Goal: Check status: Check status

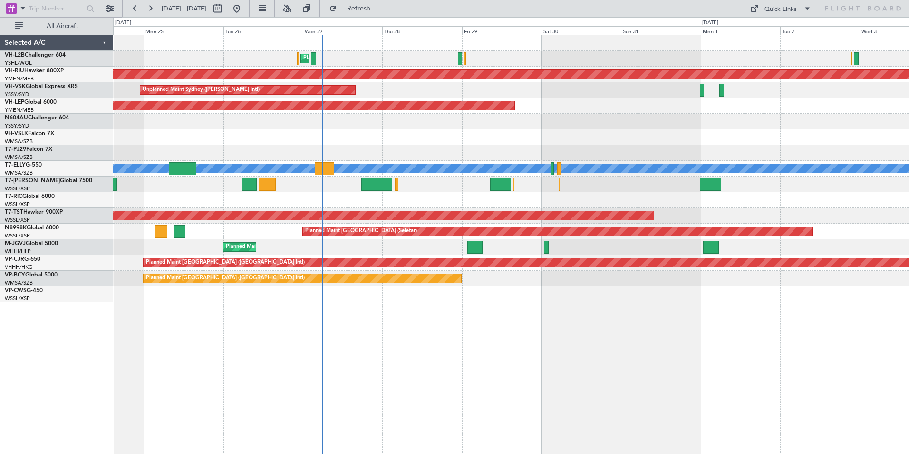
click at [127, 1] on button at bounding box center [134, 8] width 15 height 15
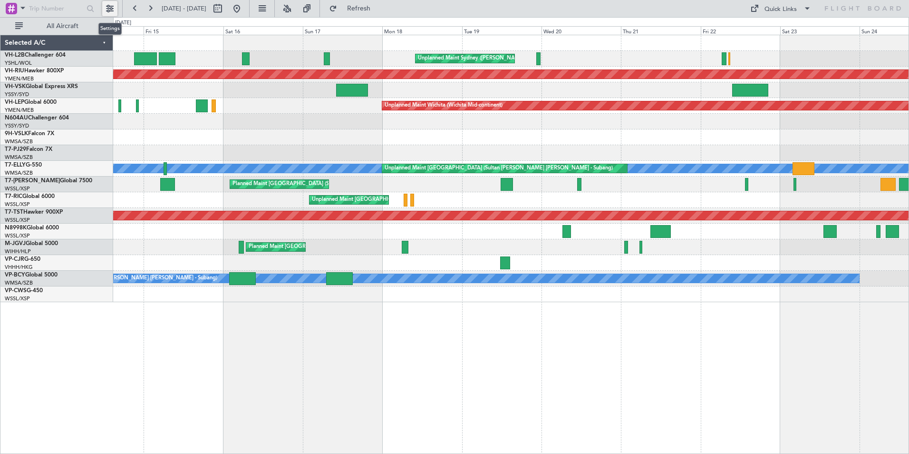
click at [112, 5] on button at bounding box center [109, 8] width 15 height 15
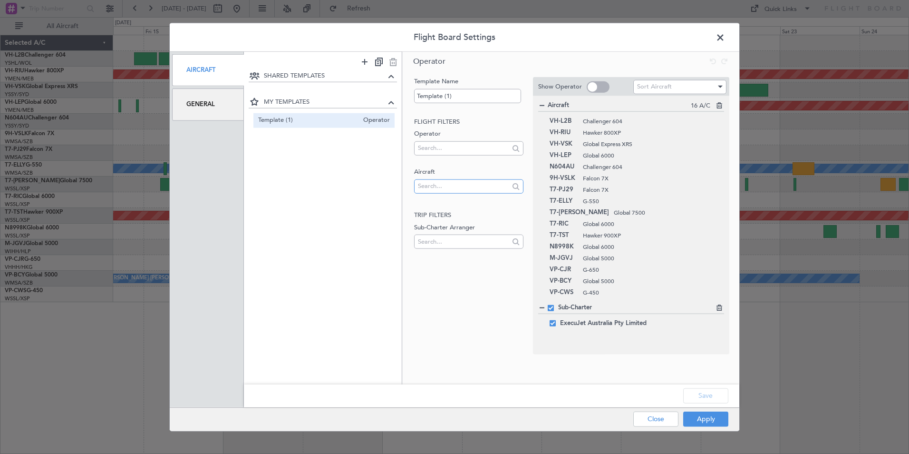
click at [429, 188] on input "text" at bounding box center [463, 186] width 91 height 14
type input "V"
click at [725, 36] on span at bounding box center [725, 39] width 0 height 19
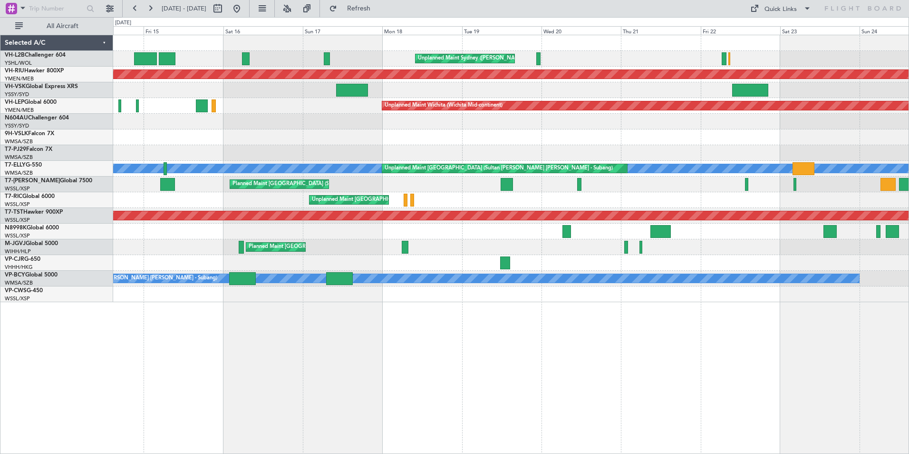
click at [796, 140] on div at bounding box center [511, 137] width 796 height 16
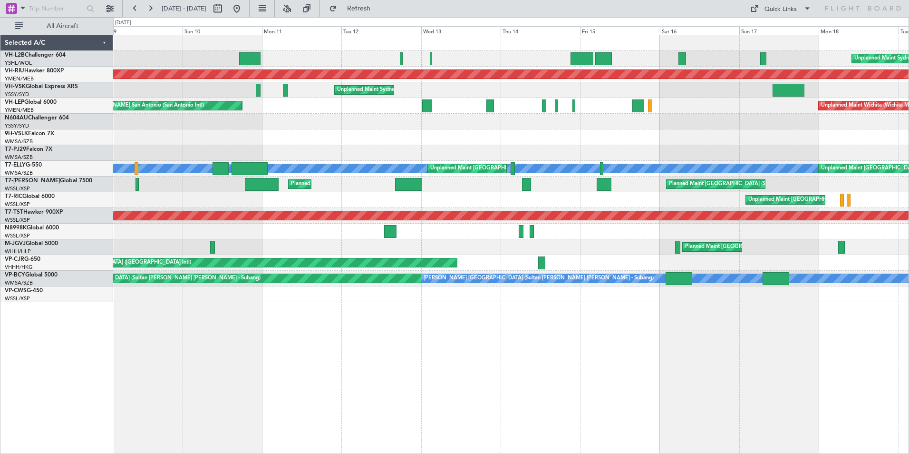
click at [689, 123] on div at bounding box center [511, 122] width 796 height 16
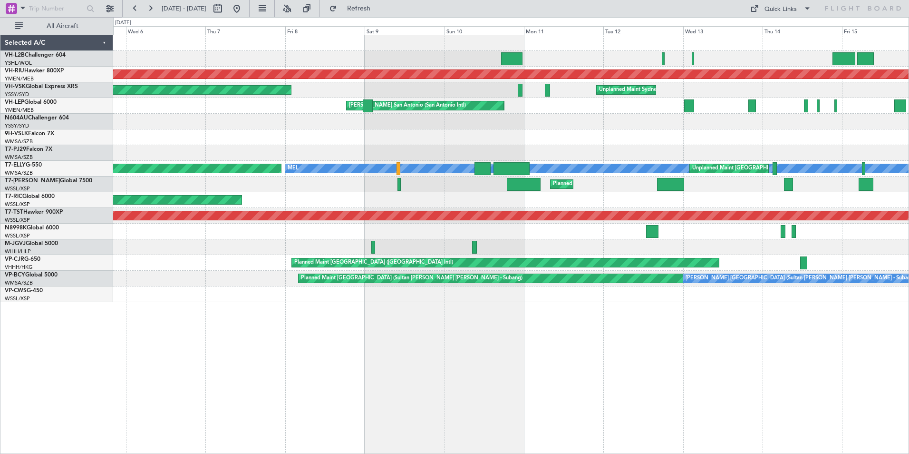
click at [666, 118] on div "Planned Maint [GEOGRAPHIC_DATA] ([GEOGRAPHIC_DATA]) Unplanned Maint Sydney ([PE…" at bounding box center [511, 168] width 796 height 267
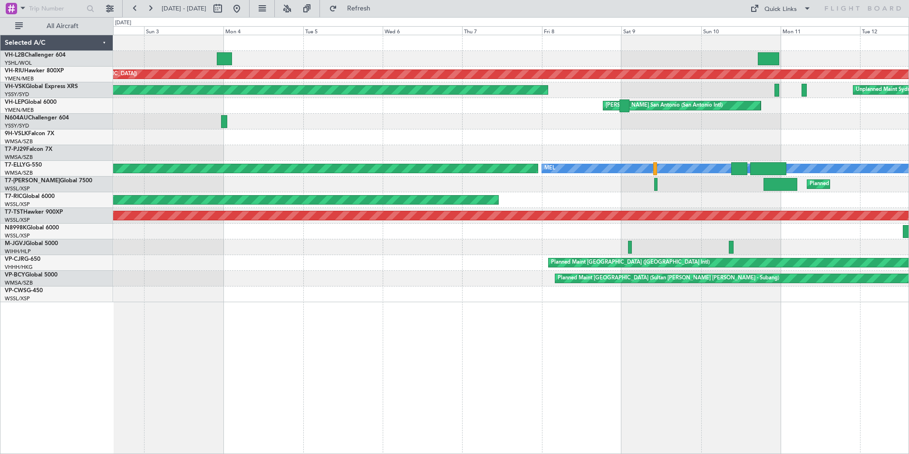
click at [737, 123] on div at bounding box center [511, 122] width 796 height 16
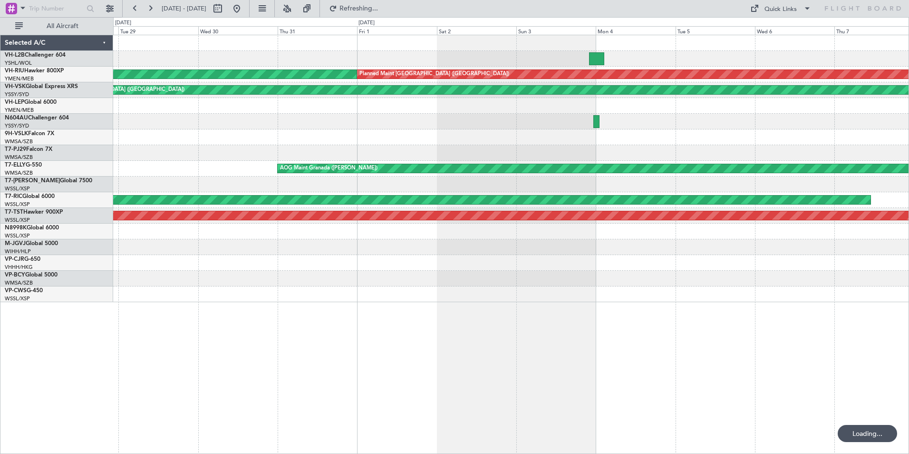
click at [128, 114] on div at bounding box center [511, 122] width 796 height 16
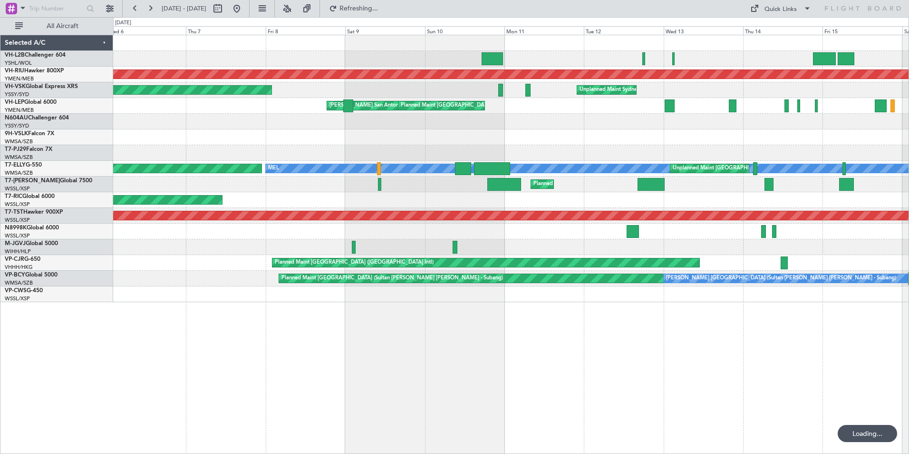
click at [0, 117] on html "[DATE] - [DATE] Refreshing... Quick Links All Aircraft Unplanned Maint Sydney (…" at bounding box center [454, 227] width 909 height 454
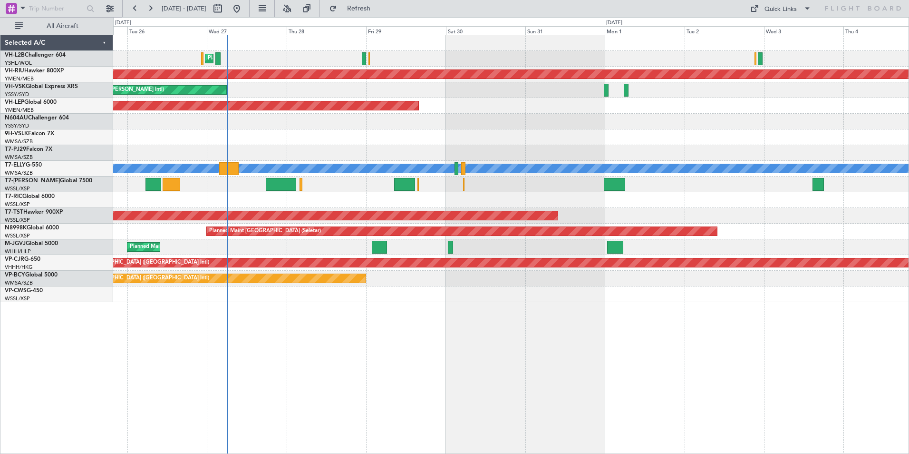
click at [163, 128] on div at bounding box center [511, 122] width 796 height 16
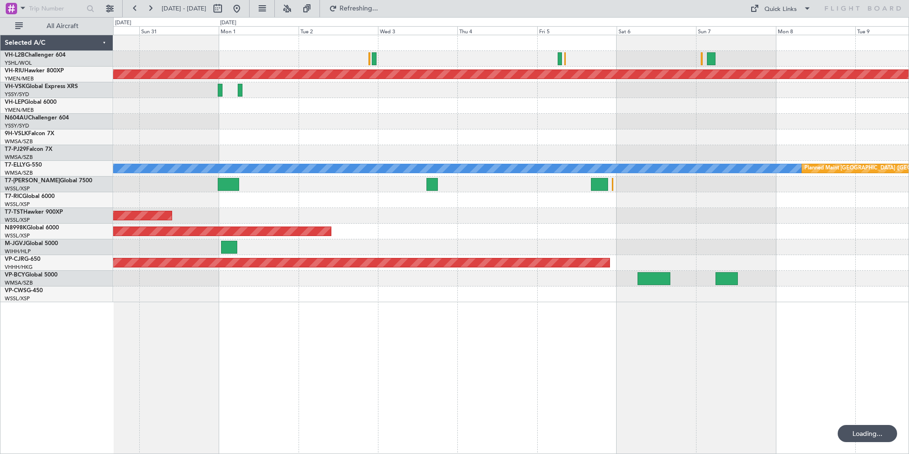
click at [31, 85] on div "Planned Maint [GEOGRAPHIC_DATA] ([GEOGRAPHIC_DATA]) Unplanned Maint Wichita (Wi…" at bounding box center [454, 235] width 909 height 437
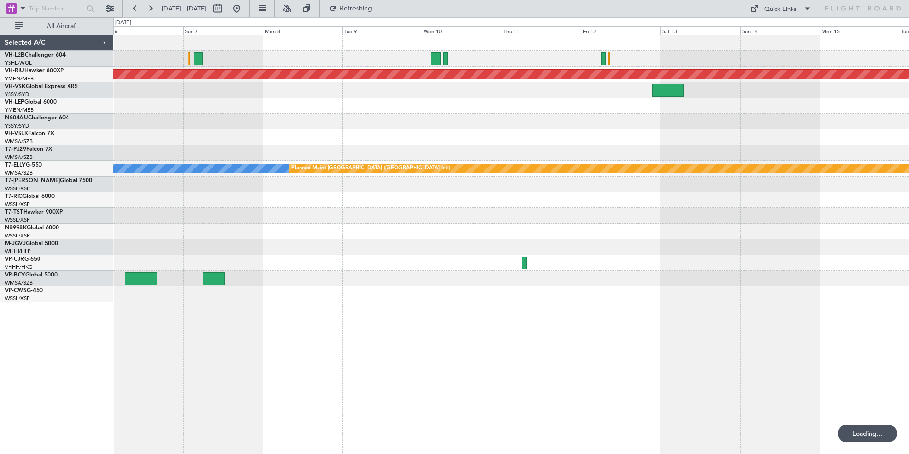
click at [114, 104] on div at bounding box center [511, 106] width 796 height 16
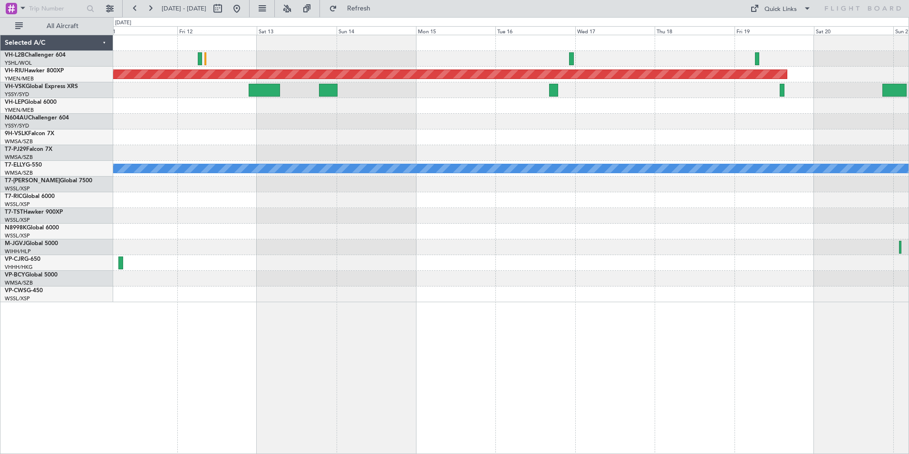
click at [202, 118] on div at bounding box center [511, 122] width 796 height 16
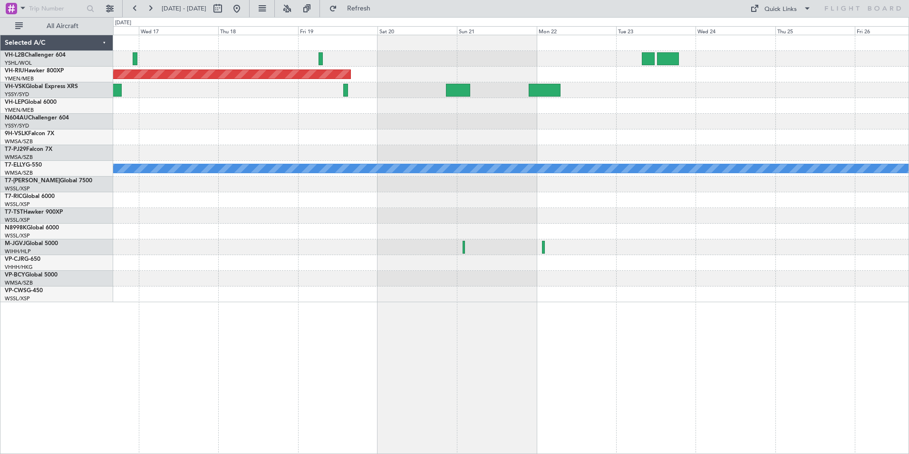
click at [182, 105] on div "Planned Maint [GEOGRAPHIC_DATA] ([GEOGRAPHIC_DATA]) Planned Maint [GEOGRAPHIC_D…" at bounding box center [511, 168] width 796 height 267
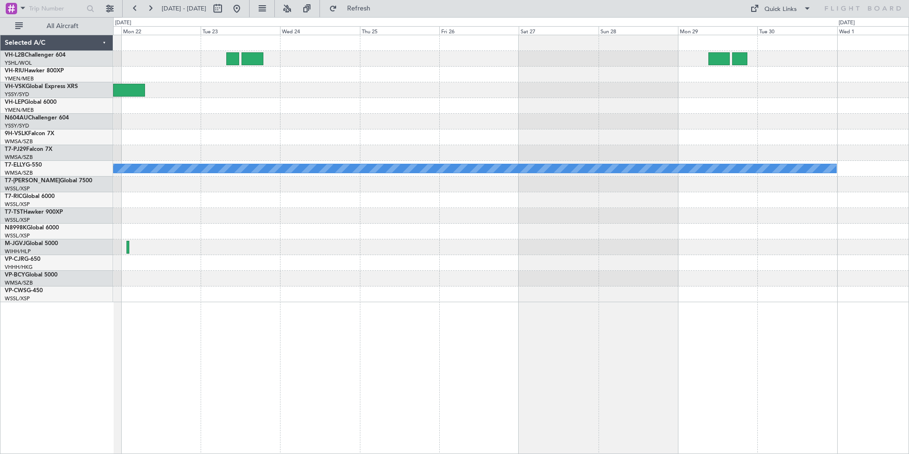
click at [171, 120] on div at bounding box center [511, 122] width 796 height 16
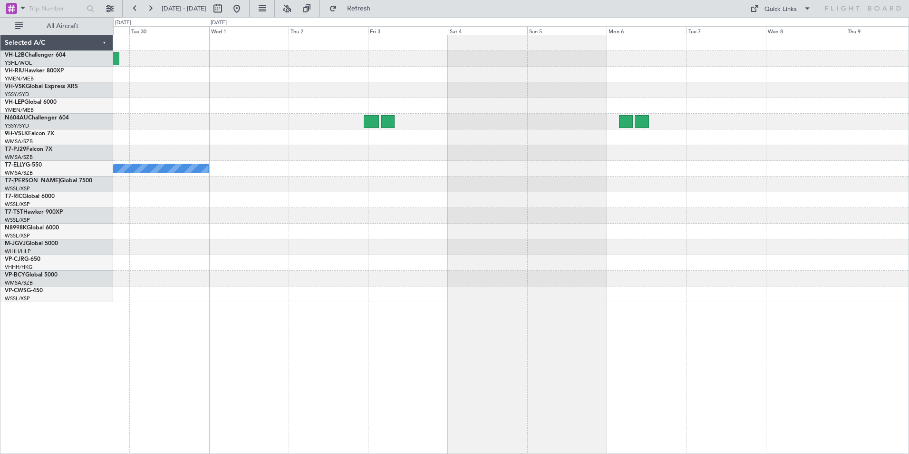
click at [202, 96] on div at bounding box center [511, 90] width 796 height 16
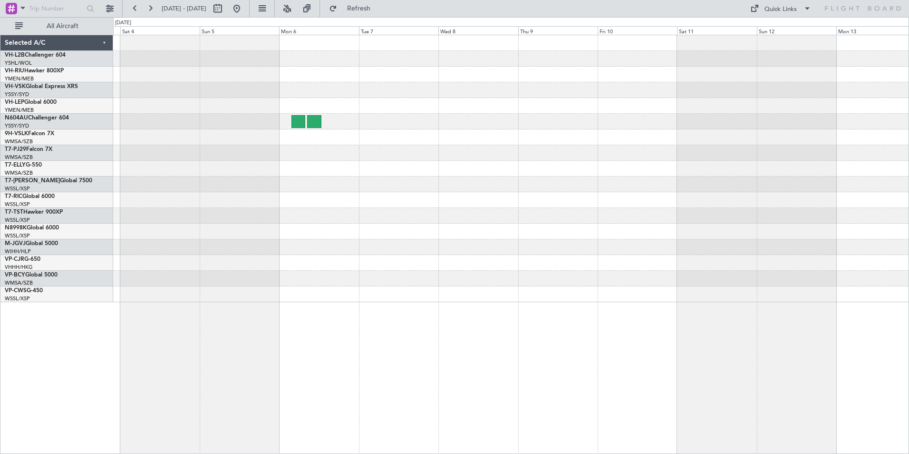
click at [189, 97] on div at bounding box center [511, 90] width 796 height 16
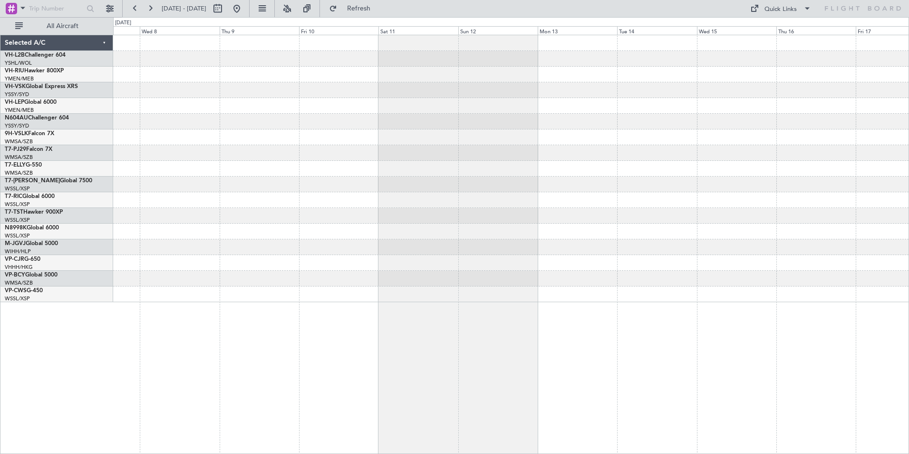
click at [107, 96] on div "Selected A/C VH-L2B Challenger 604 YSHL/WOL Wollongong VH-RIU Hawker 800XP YMEN…" at bounding box center [454, 235] width 909 height 437
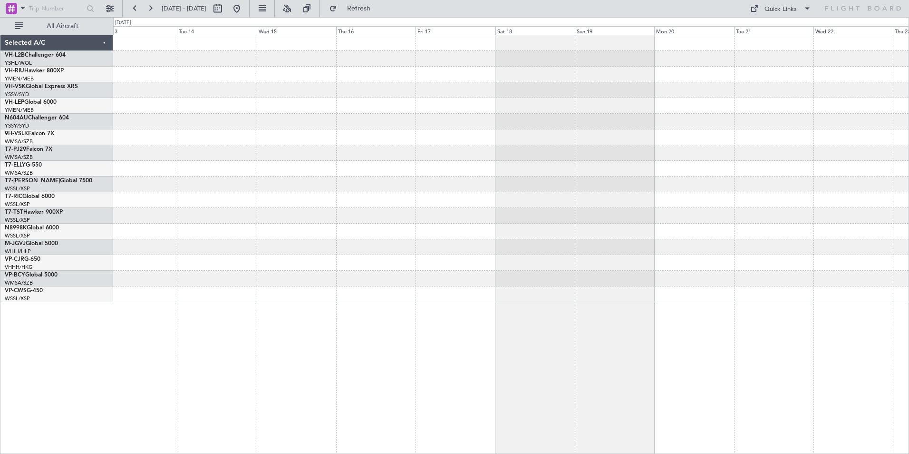
click at [62, 111] on div "Selected A/C VH-L2B Challenger 604 YSHL/WOL Wollongong VH-RIU Hawker 800XP YMEN…" at bounding box center [454, 235] width 909 height 437
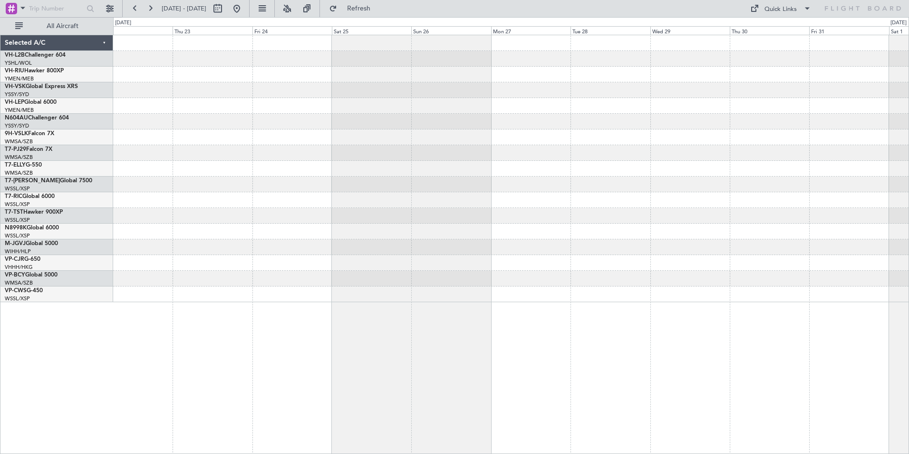
click at [175, 117] on div at bounding box center [511, 122] width 796 height 16
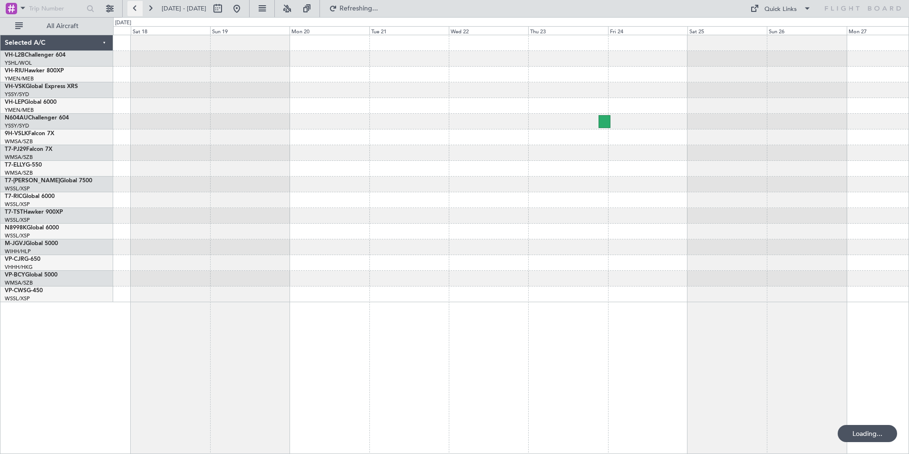
click at [133, 7] on button at bounding box center [134, 8] width 15 height 15
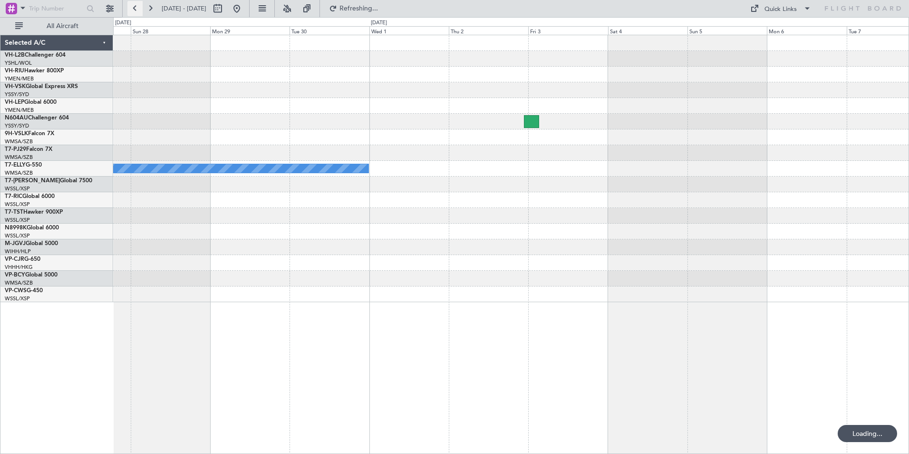
click at [133, 7] on button at bounding box center [134, 8] width 15 height 15
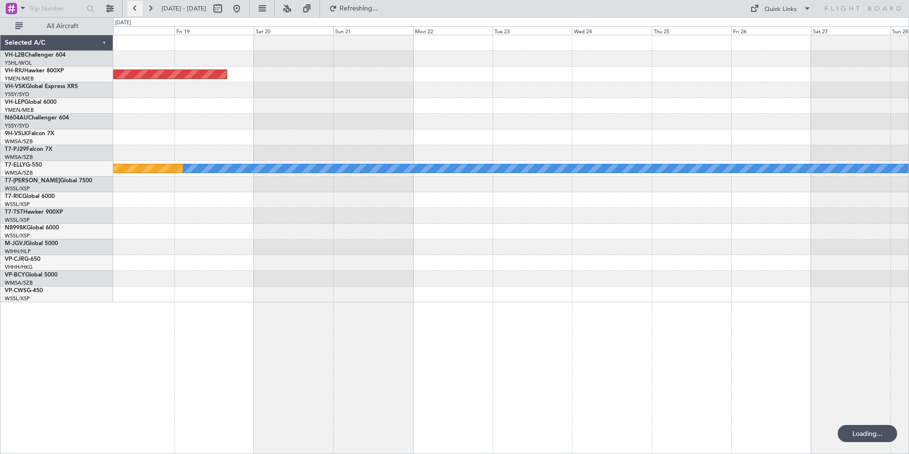
click at [133, 7] on button at bounding box center [134, 8] width 15 height 15
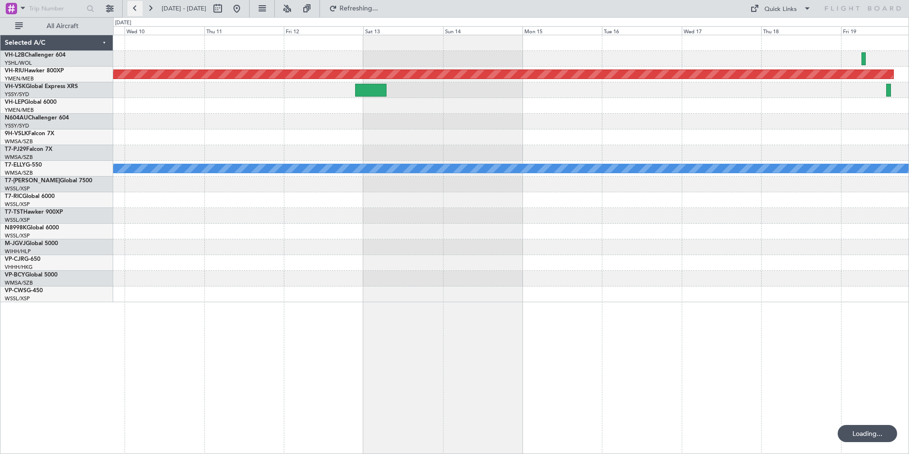
click at [133, 7] on button at bounding box center [134, 8] width 15 height 15
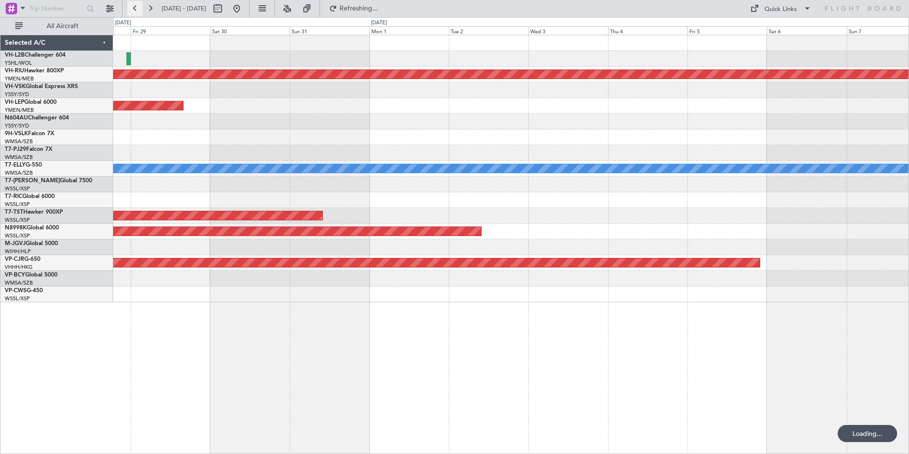
click at [133, 7] on button at bounding box center [134, 8] width 15 height 15
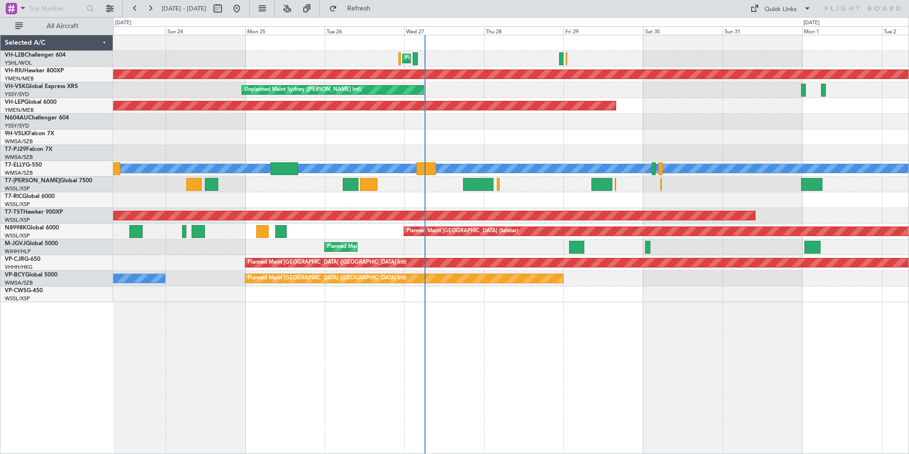
click at [115, 136] on div at bounding box center [511, 137] width 796 height 16
